Goal: Find specific page/section: Find specific page/section

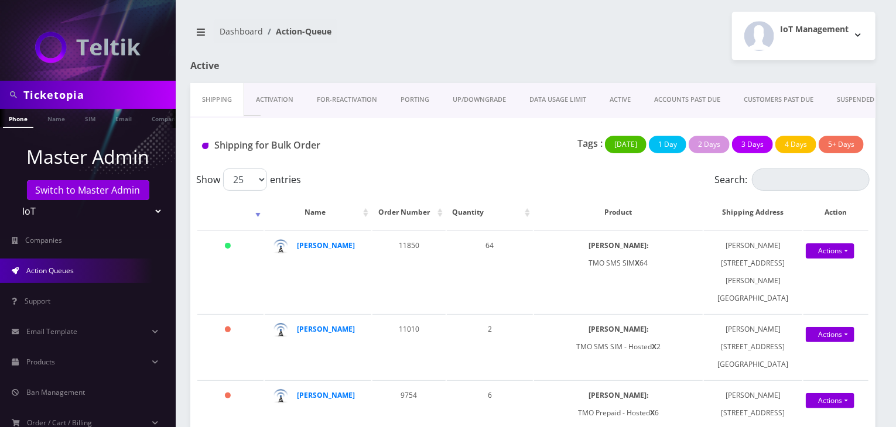
scroll to position [63, 0]
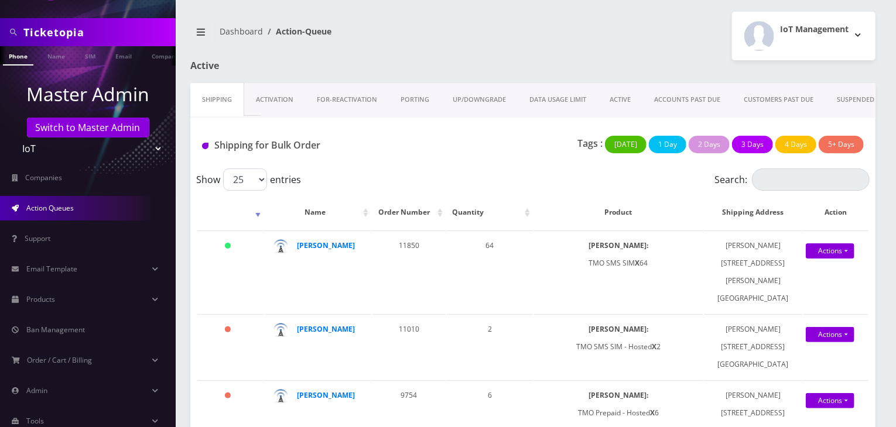
drag, startPoint x: 102, startPoint y: 37, endPoint x: 0, endPoint y: 20, distance: 103.2
click at [0, 23] on div "Ticketopia" at bounding box center [88, 32] width 176 height 28
paste input "Y&S Tickets"
type input "Y&S Tickets"
click at [43, 53] on link "Name" at bounding box center [56, 55] width 29 height 19
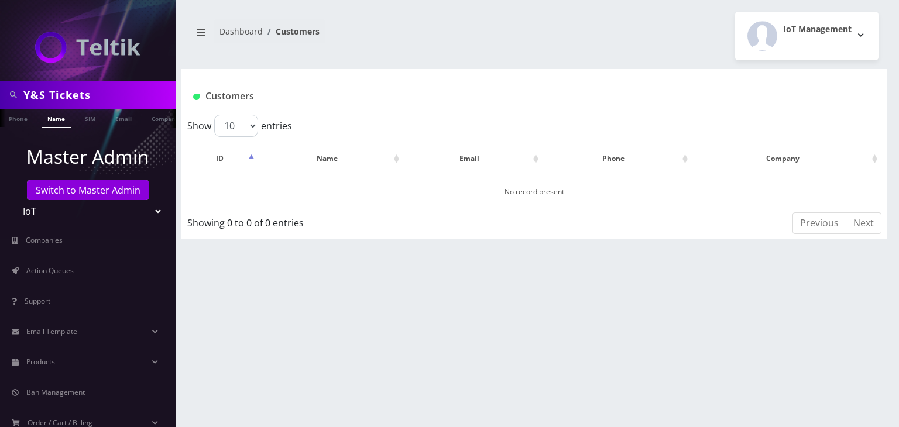
click at [63, 120] on link "Name" at bounding box center [56, 118] width 29 height 19
click at [159, 122] on link "Company" at bounding box center [165, 118] width 39 height 19
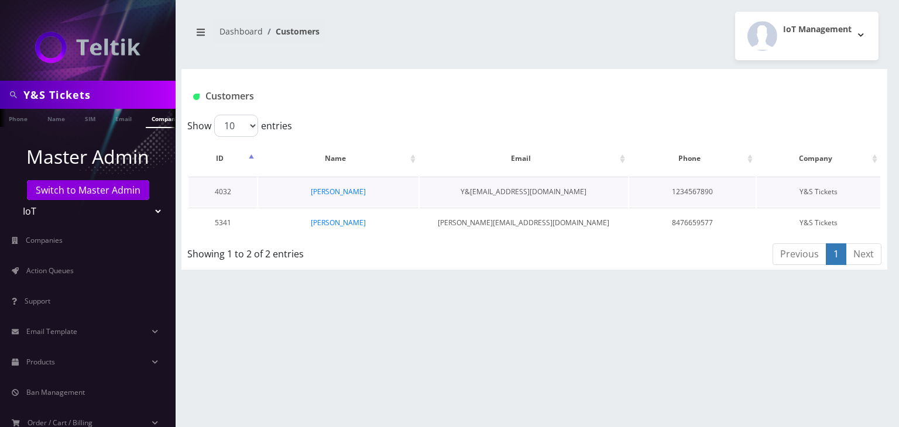
scroll to position [0, 6]
click at [336, 220] on link "Daniel Goldstein" at bounding box center [338, 223] width 55 height 10
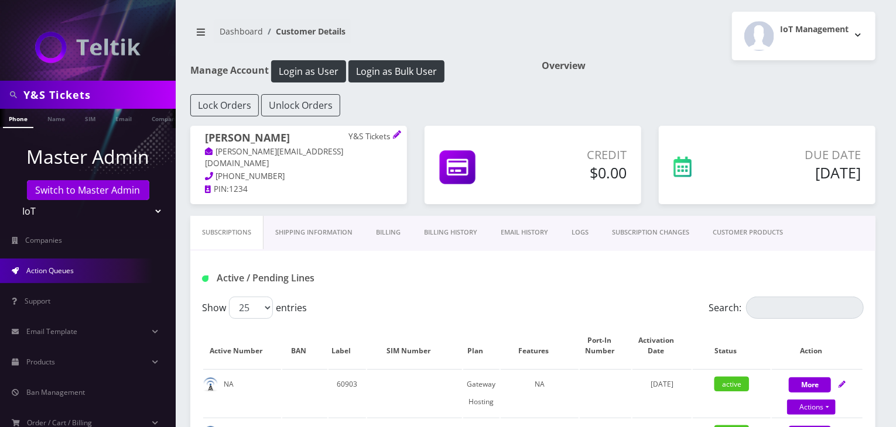
click at [96, 269] on link "Action Queues" at bounding box center [88, 271] width 176 height 25
